Goal: Task Accomplishment & Management: Manage account settings

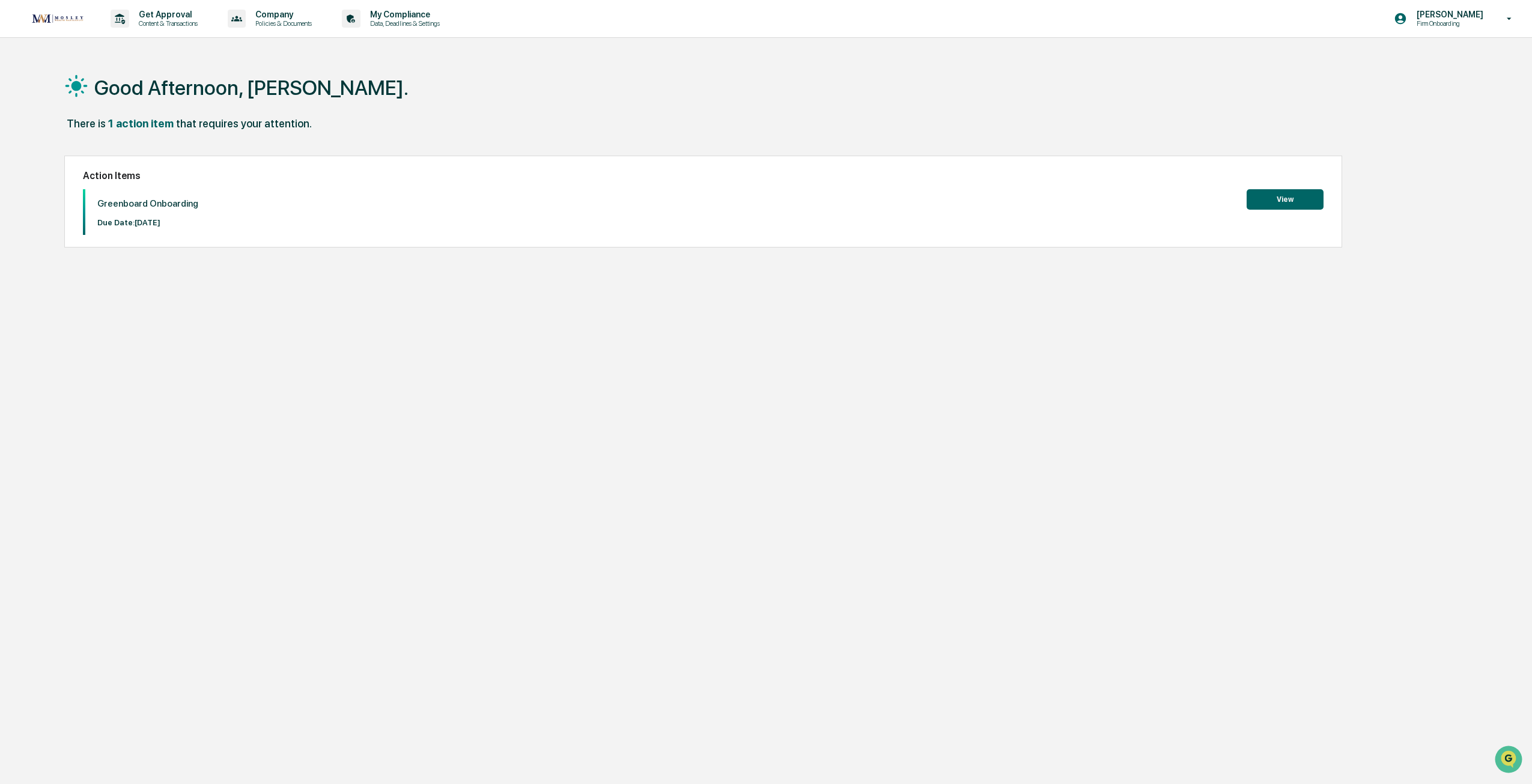
click at [1284, 191] on button "View" at bounding box center [1285, 199] width 77 height 21
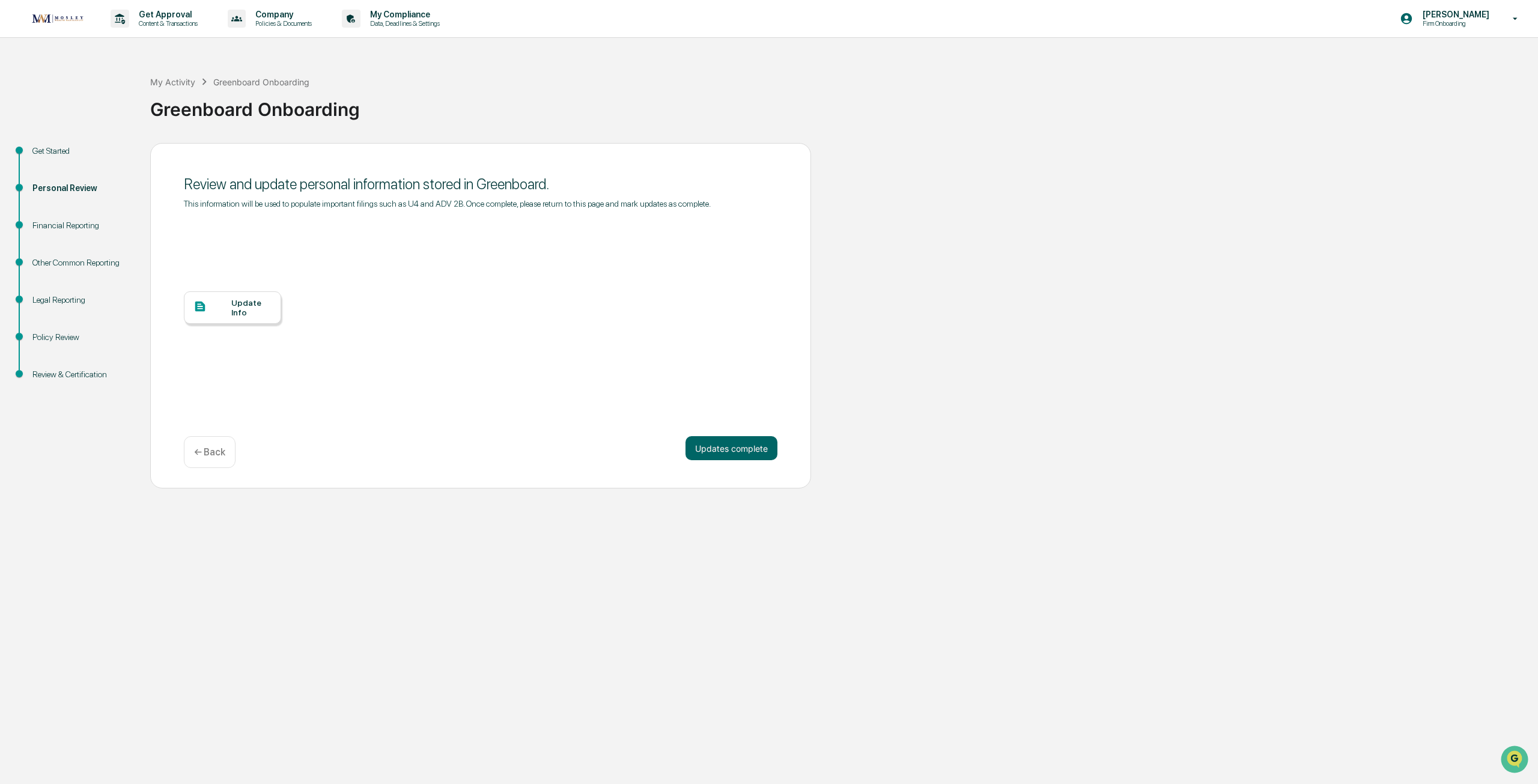
click at [257, 305] on div "Update Info" at bounding box center [251, 308] width 40 height 19
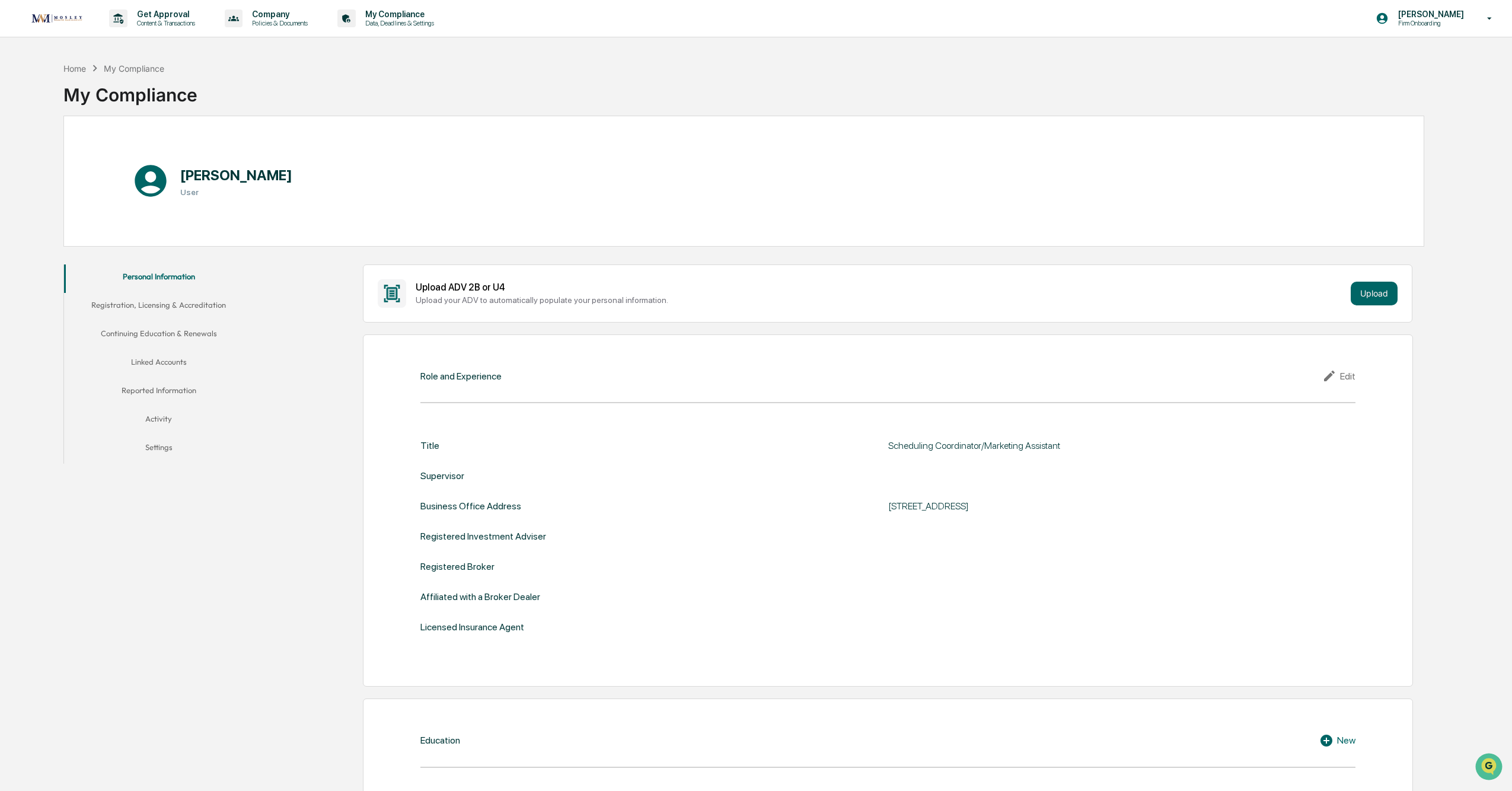
click at [194, 307] on button "Registration, Licensing & Accreditation" at bounding box center [159, 307] width 190 height 28
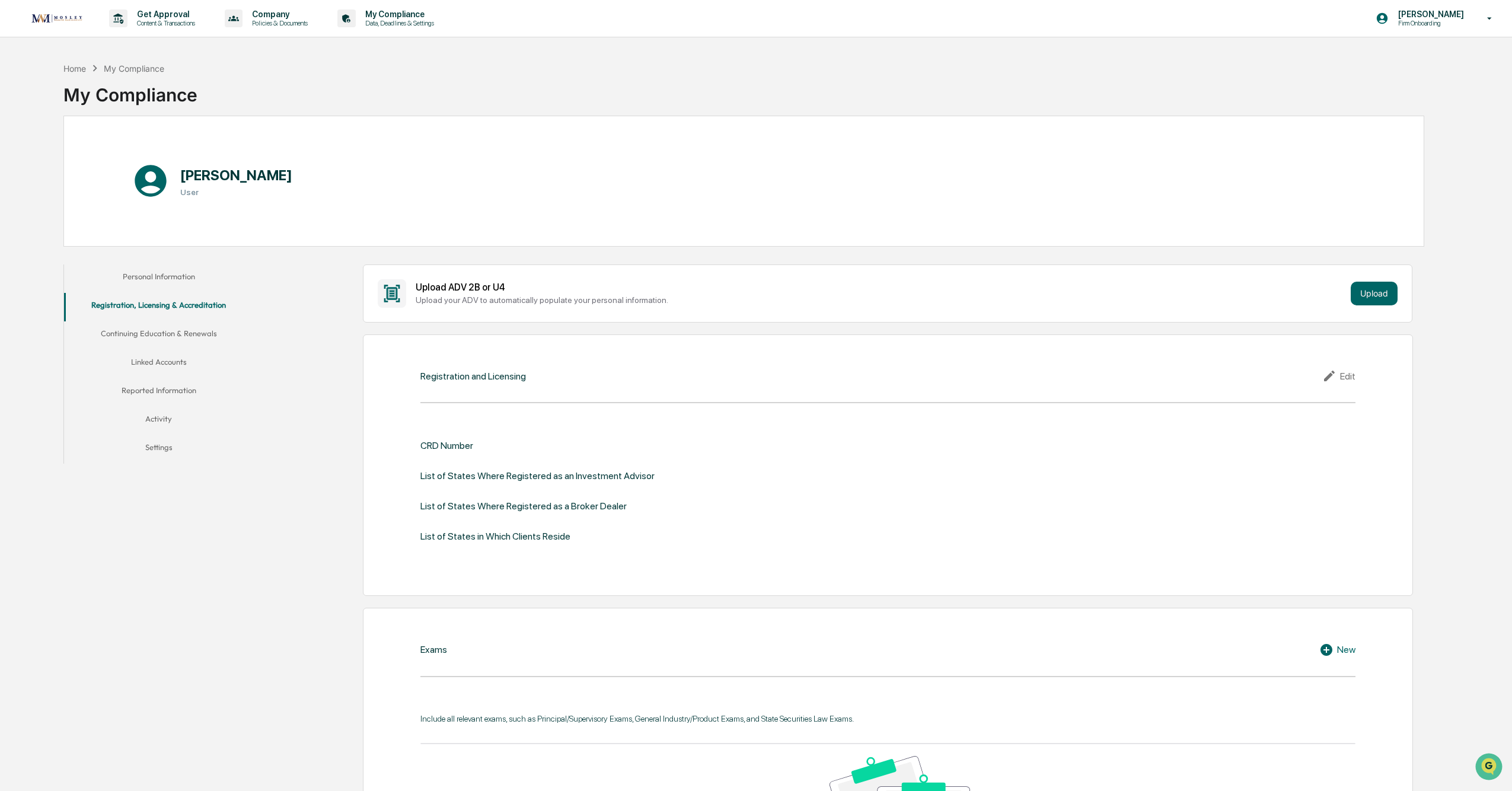
click at [189, 343] on button "Continuing Education & Renewals" at bounding box center [159, 335] width 190 height 28
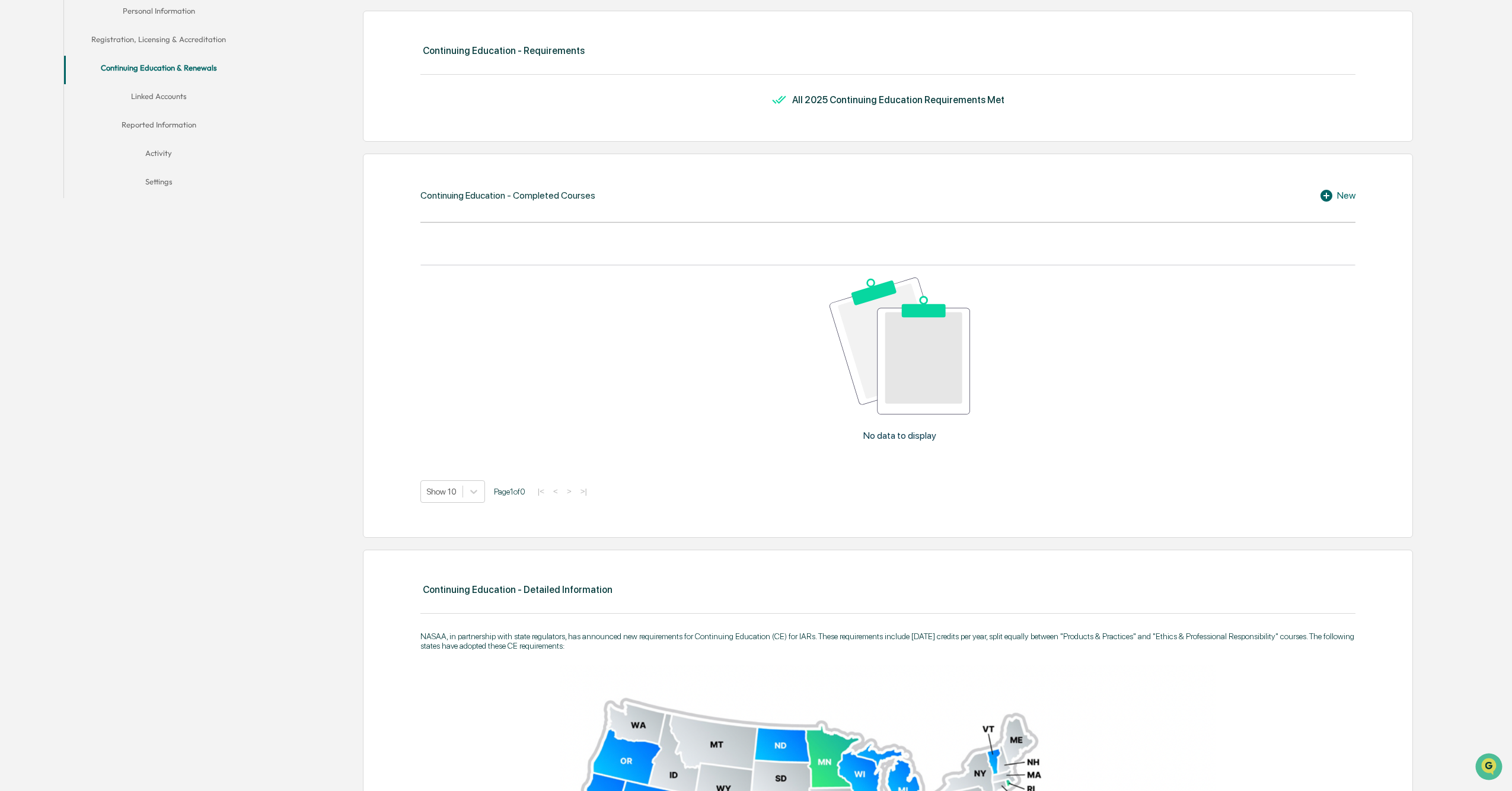
scroll to position [237, 0]
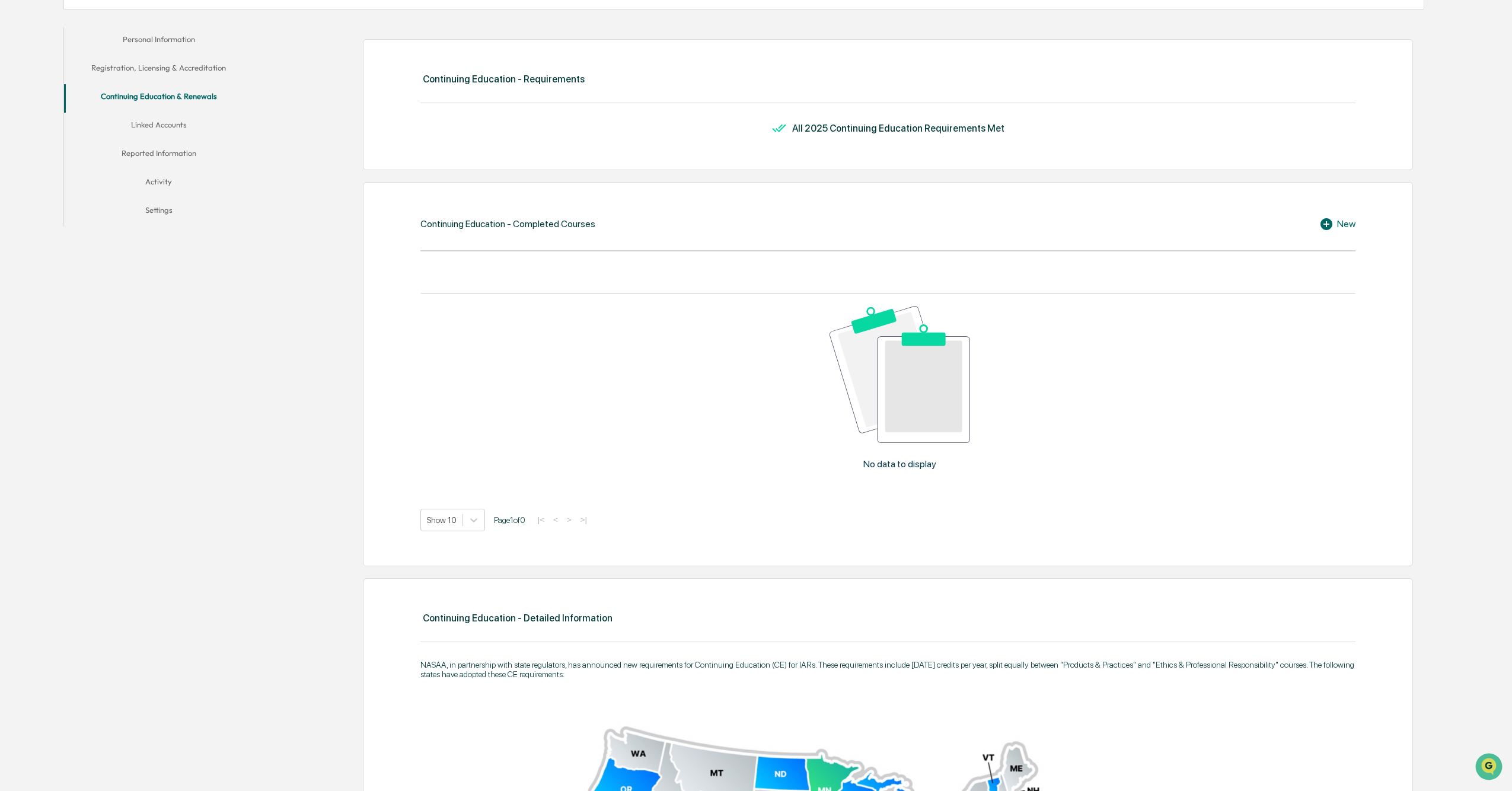
click at [152, 126] on button "Linked Accounts" at bounding box center [159, 127] width 190 height 28
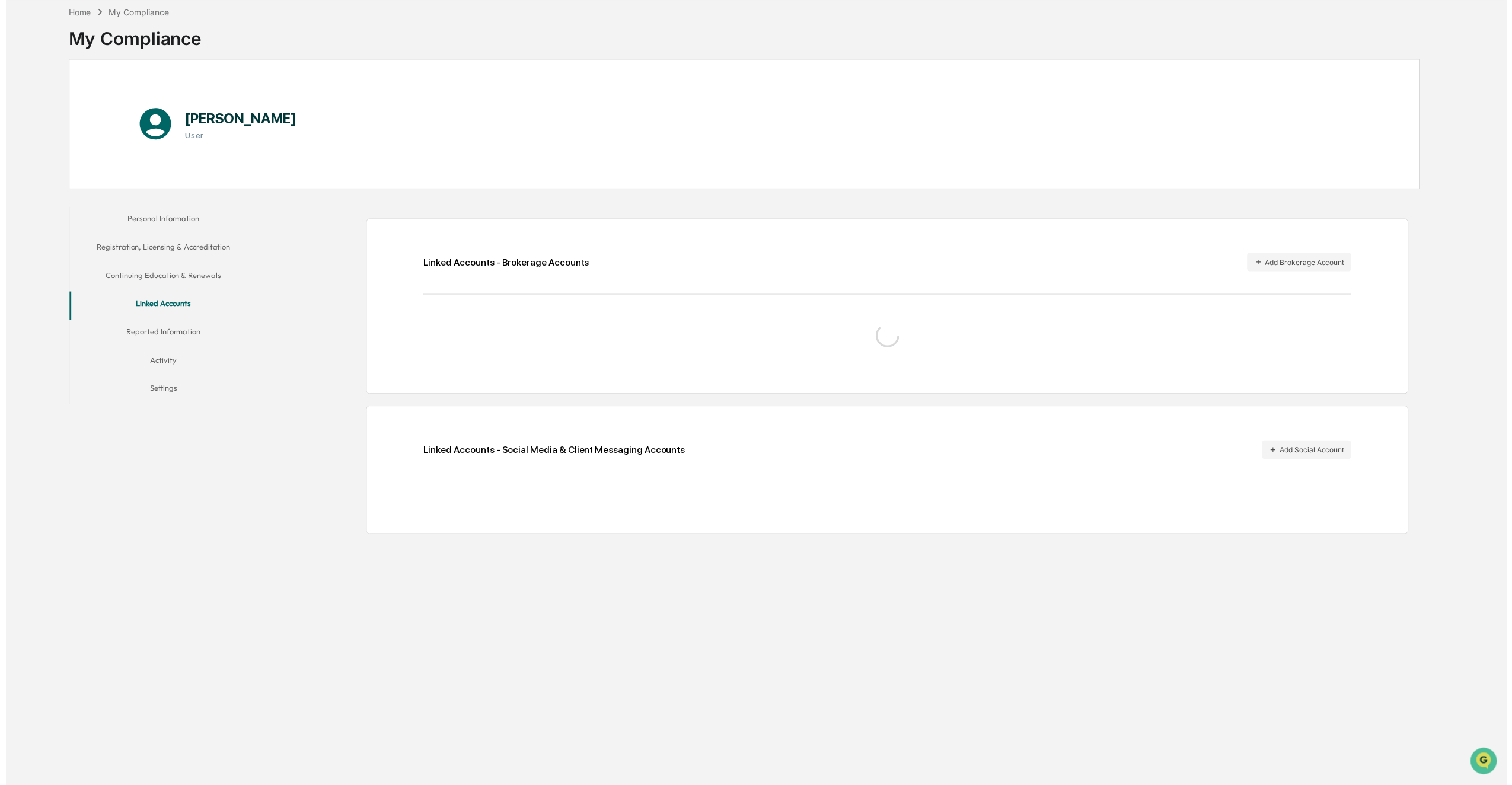
scroll to position [56, 0]
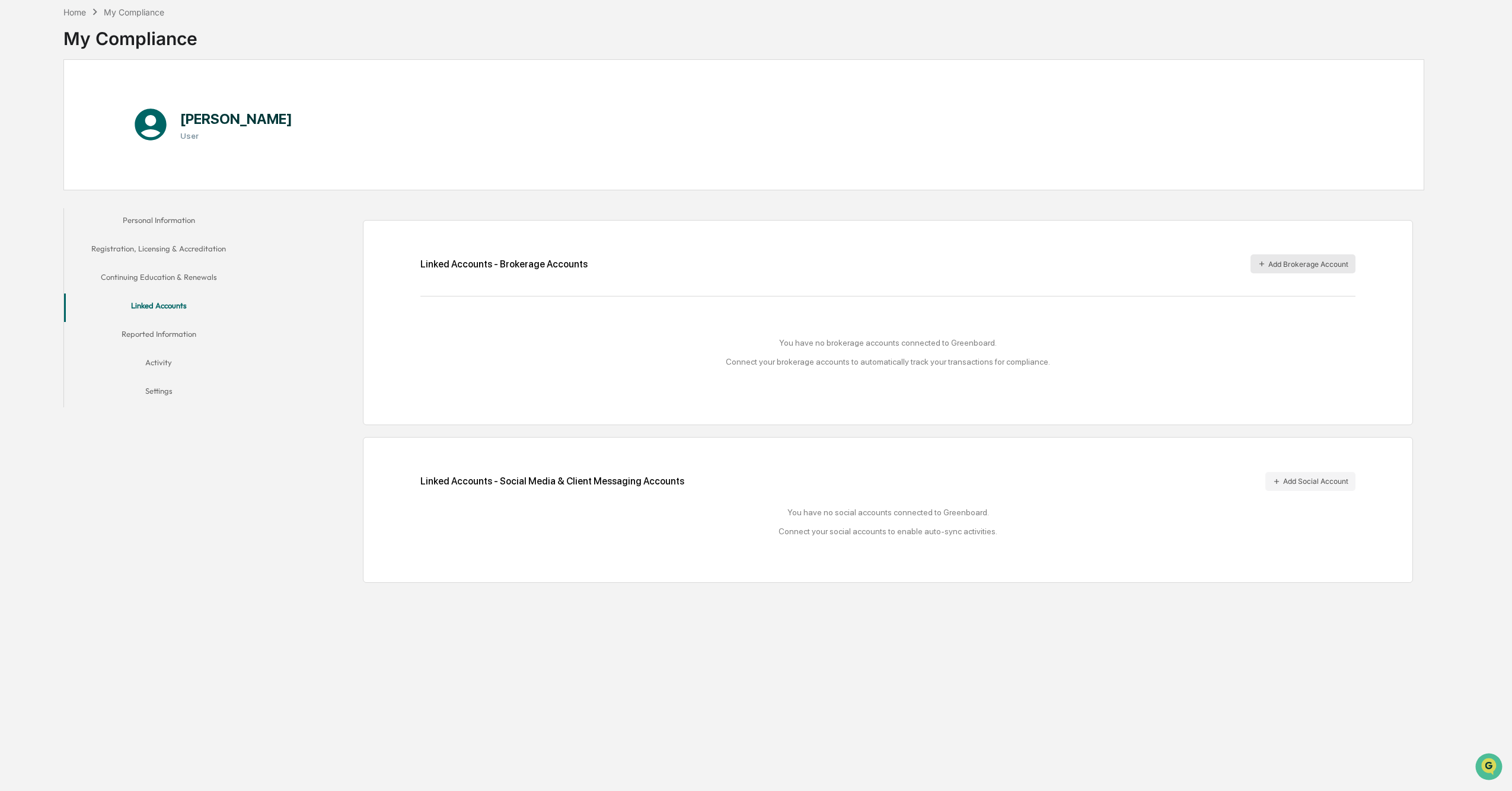
click at [759, 265] on button "Add Brokerage Account" at bounding box center [1303, 264] width 105 height 19
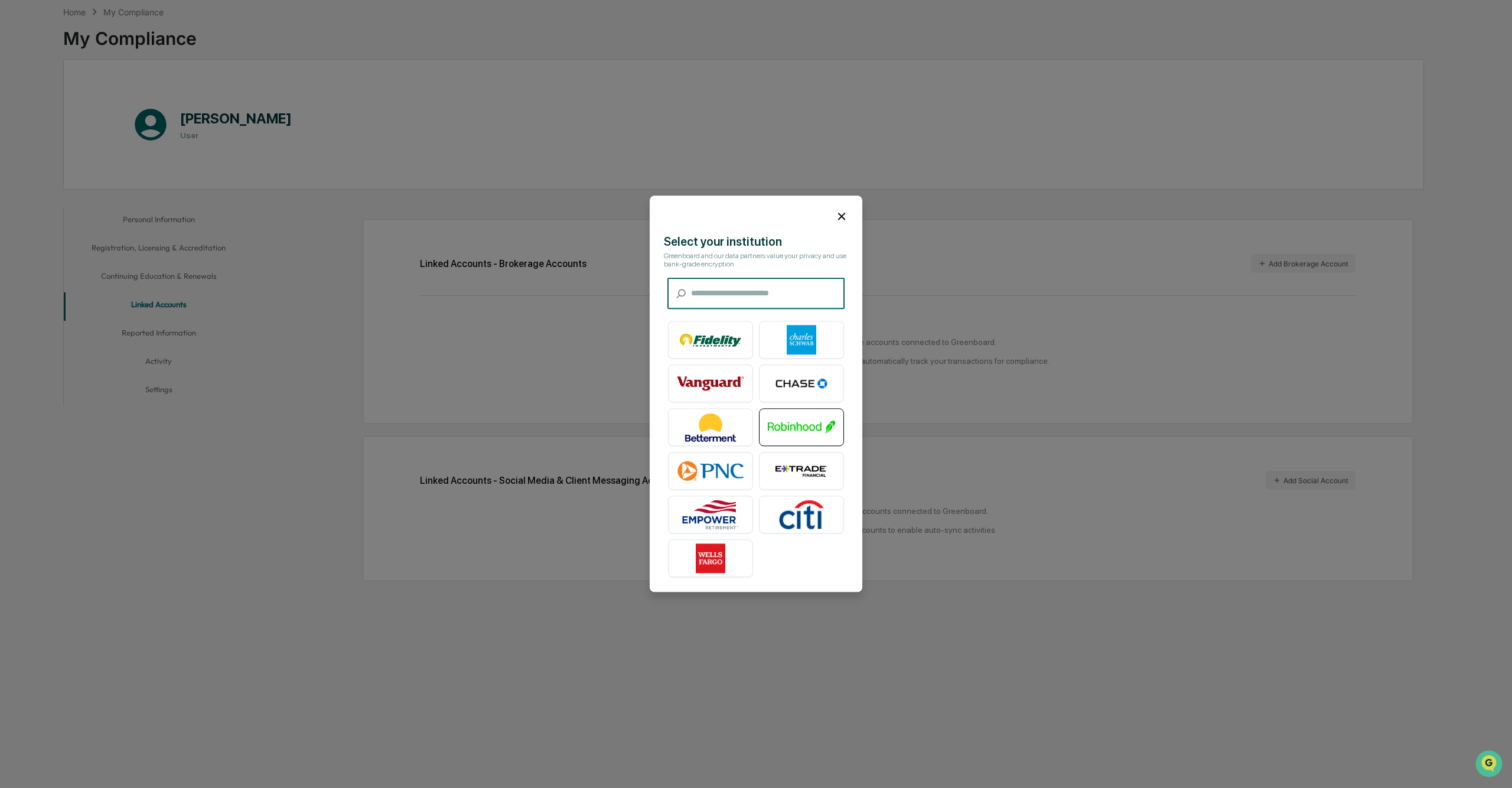
click at [756, 415] on img at bounding box center [802, 428] width 67 height 30
click at [756, 215] on icon at bounding box center [842, 216] width 13 height 13
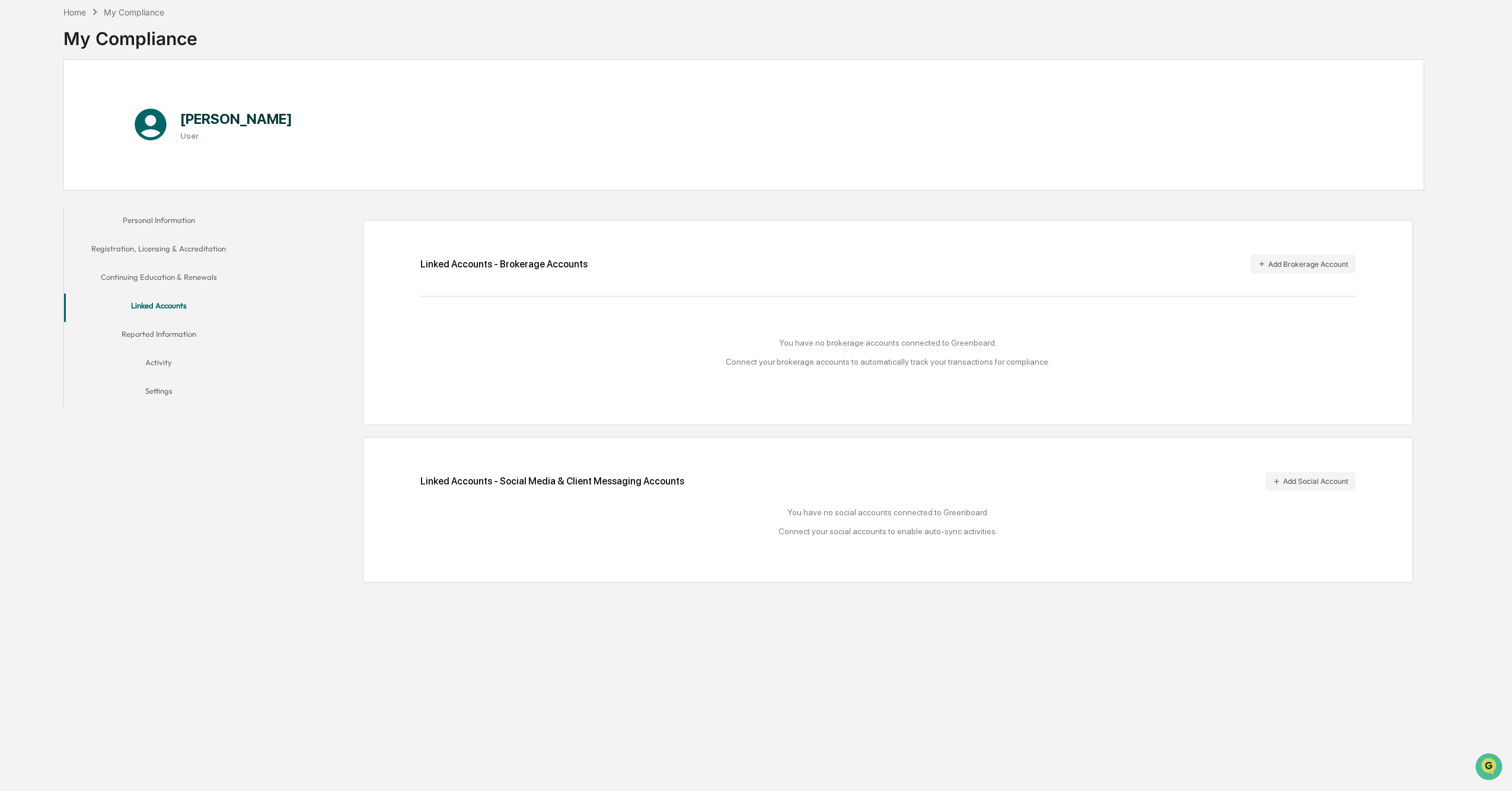
click at [154, 330] on button "Reported Information" at bounding box center [159, 336] width 190 height 28
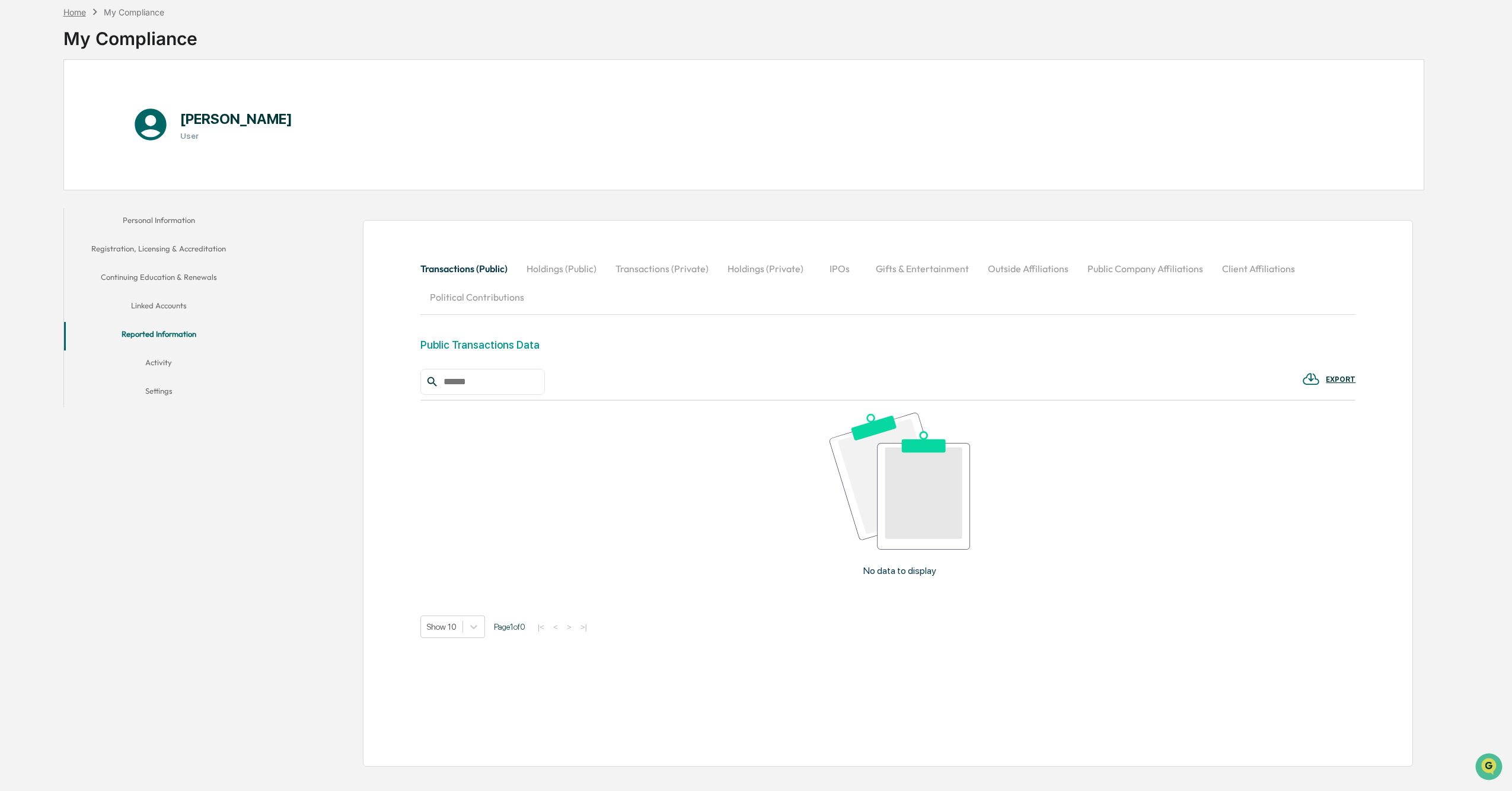
click at [78, 9] on div "Home" at bounding box center [74, 12] width 22 height 10
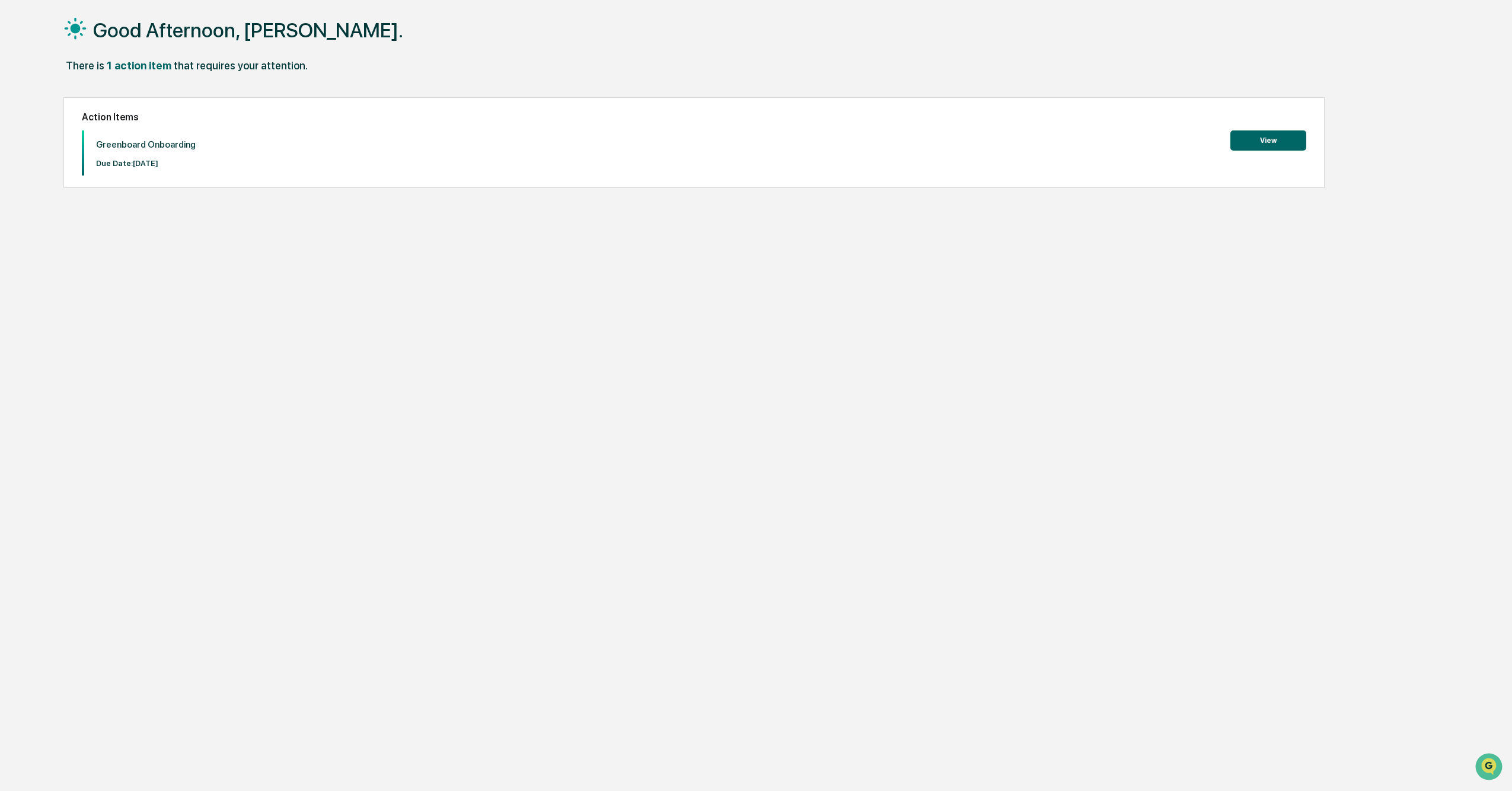
click at [759, 145] on button "View" at bounding box center [1268, 141] width 76 height 21
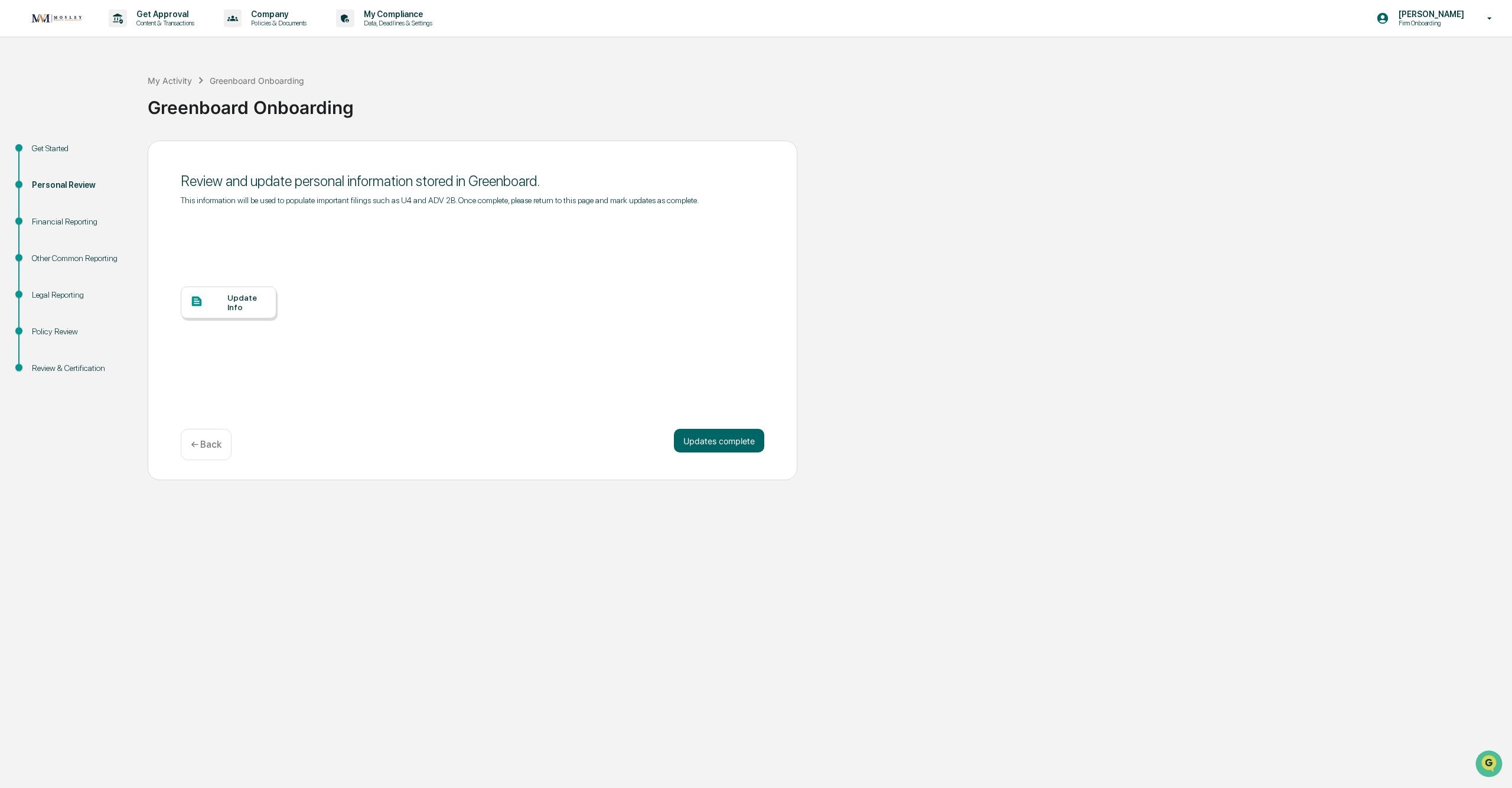
click at [86, 368] on div "Review & Certification" at bounding box center [80, 368] width 97 height 13
click at [65, 331] on div "Policy Review" at bounding box center [80, 331] width 97 height 13
click at [719, 415] on button "Updates complete" at bounding box center [719, 440] width 90 height 24
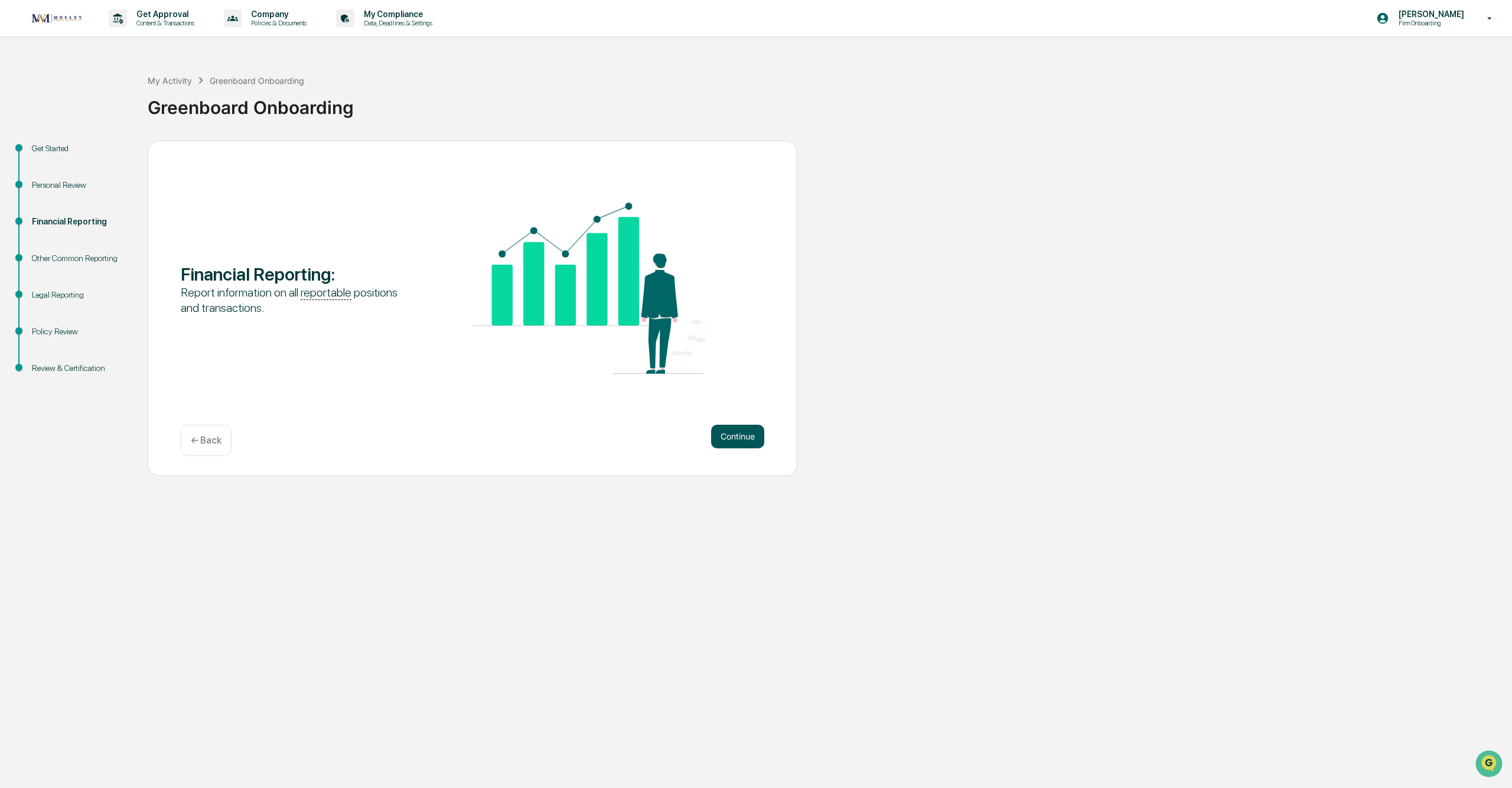
click at [718, 415] on button "Continue" at bounding box center [738, 437] width 53 height 24
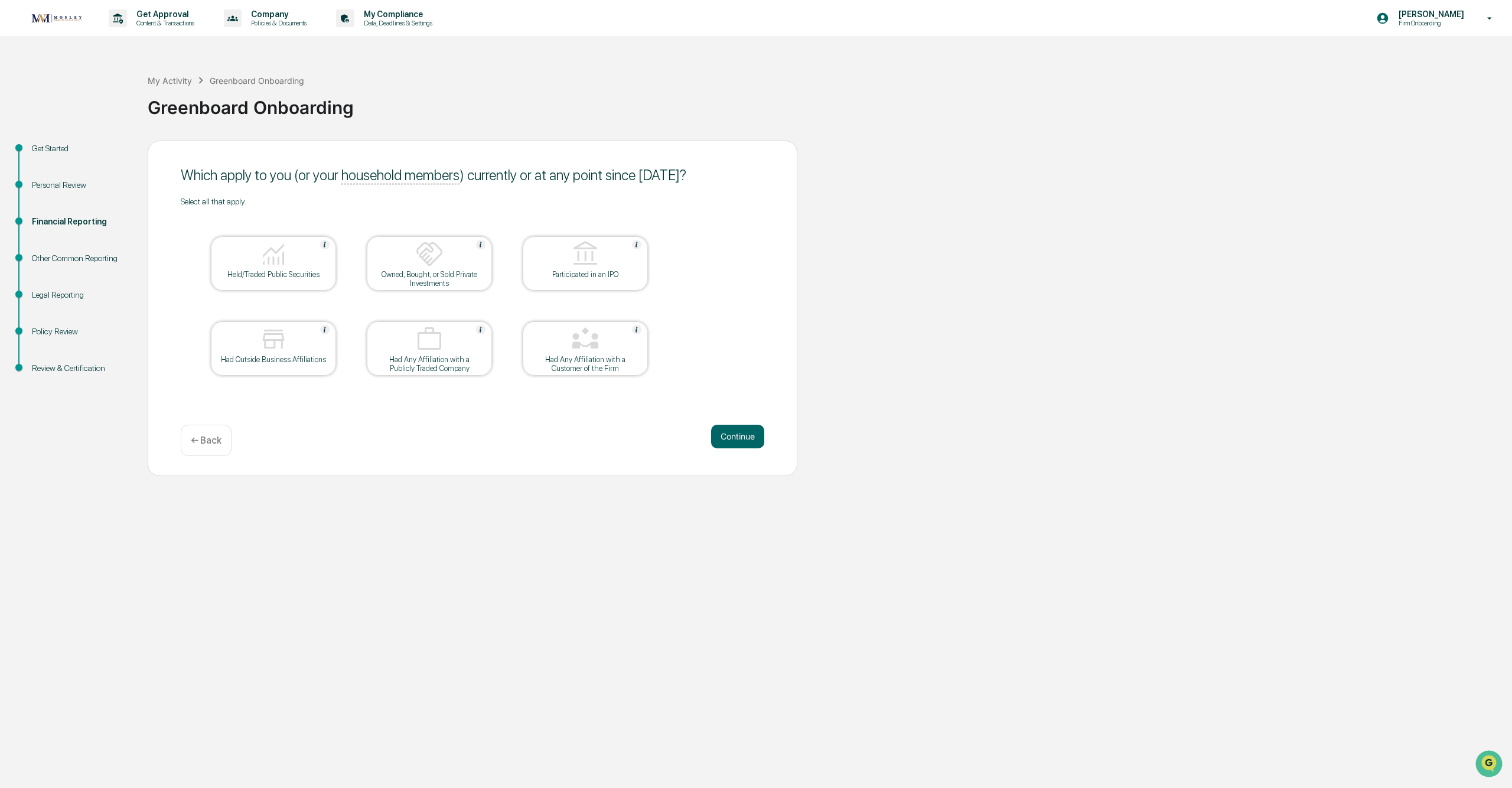
click at [222, 415] on div "← Back" at bounding box center [206, 440] width 51 height 32
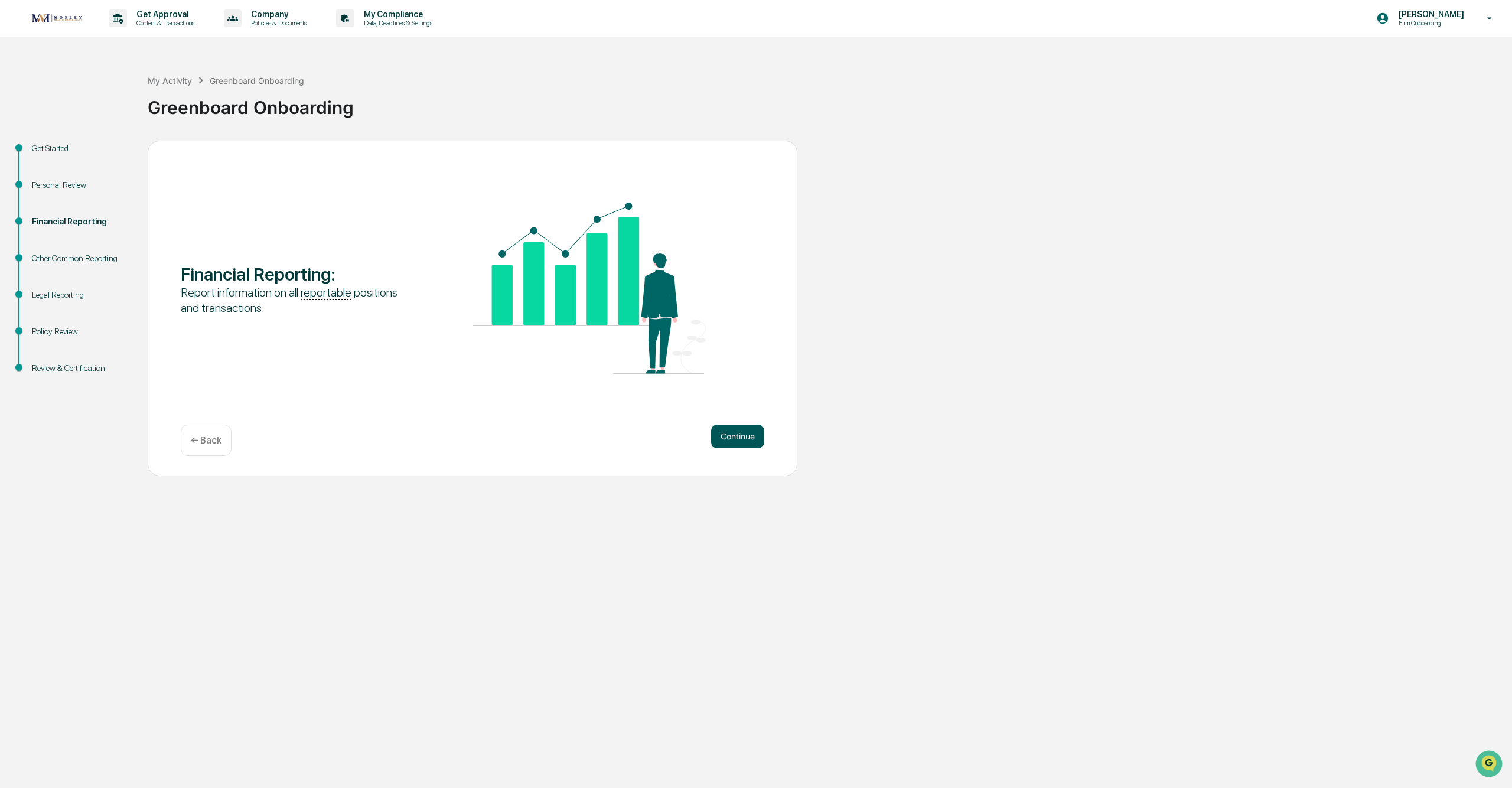
click at [739, 415] on button "Continue" at bounding box center [738, 437] width 53 height 24
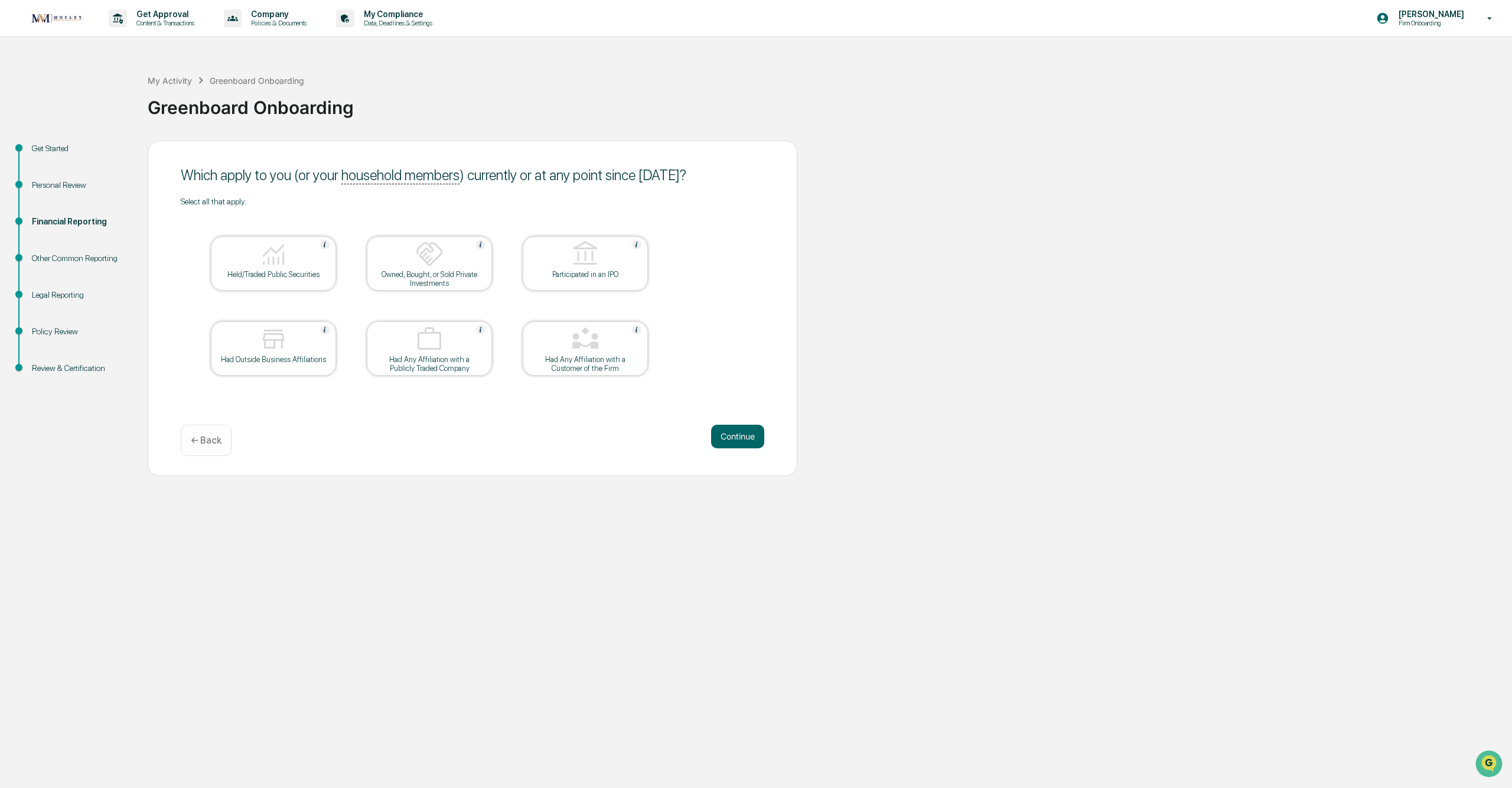
click at [221, 415] on p "← Back" at bounding box center [206, 440] width 31 height 11
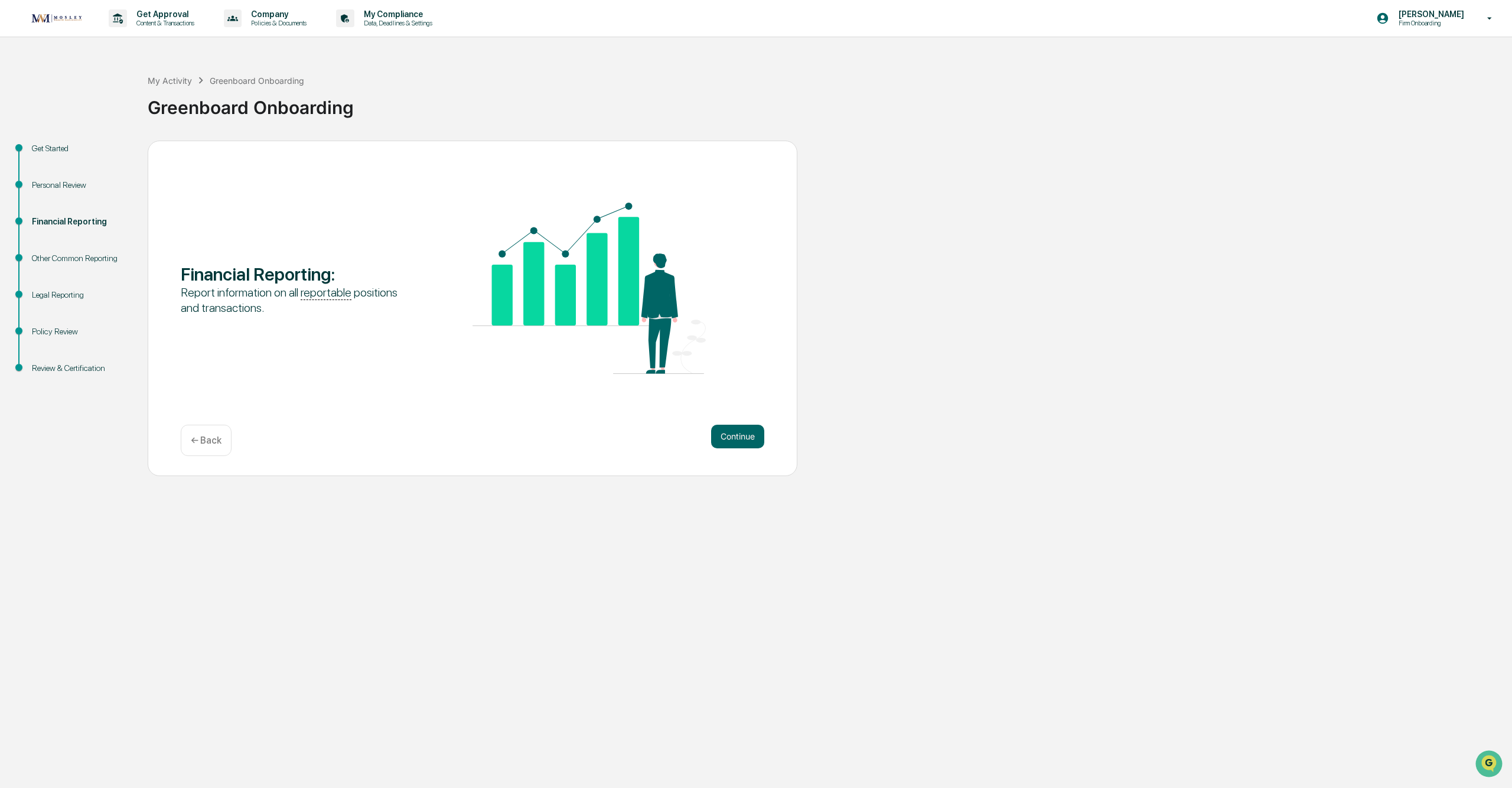
click at [76, 270] on div "Other Common Reporting" at bounding box center [80, 272] width 116 height 37
click at [78, 262] on div "Other Common Reporting" at bounding box center [80, 258] width 97 height 13
